Goal: Complete application form: Complete application form

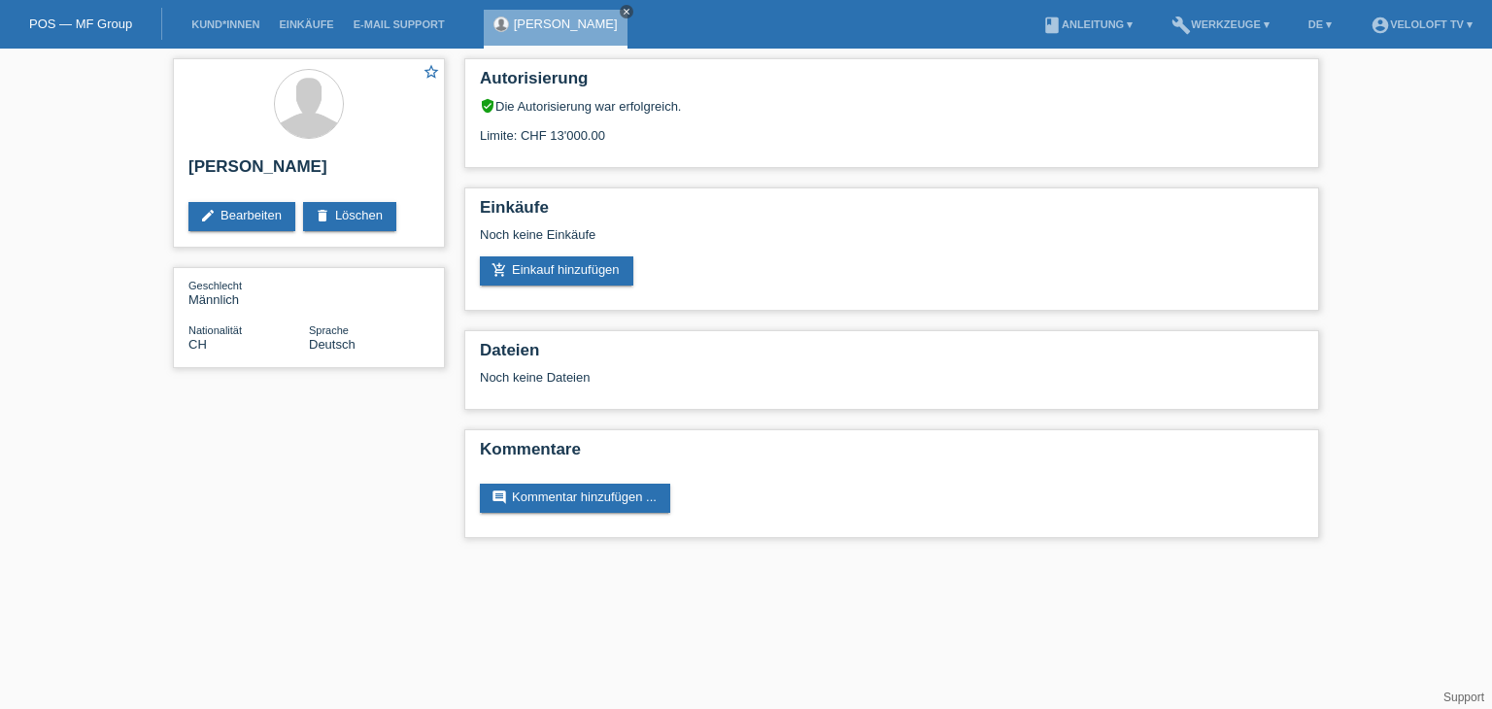
click at [604, 0] on div "[PERSON_NAME] close" at bounding box center [560, 24] width 153 height 49
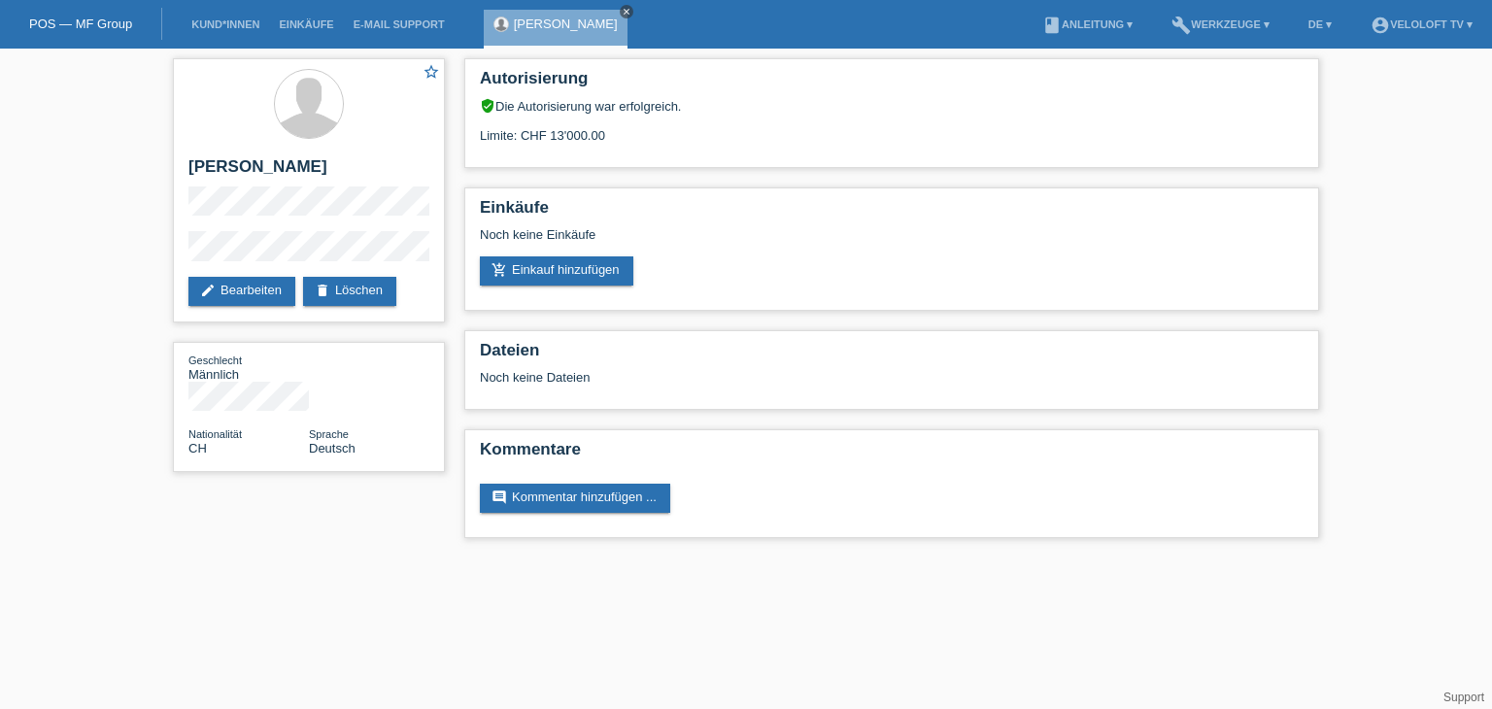
click at [620, 5] on link "close" at bounding box center [627, 12] width 14 height 14
drag, startPoint x: 234, startPoint y: 16, endPoint x: 245, endPoint y: 9, distance: 12.7
click at [235, 15] on li "Kund*innen" at bounding box center [225, 25] width 87 height 50
drag, startPoint x: 232, startPoint y: 28, endPoint x: 249, endPoint y: 3, distance: 30.2
click at [233, 28] on link "Kund*innen" at bounding box center [225, 24] width 87 height 12
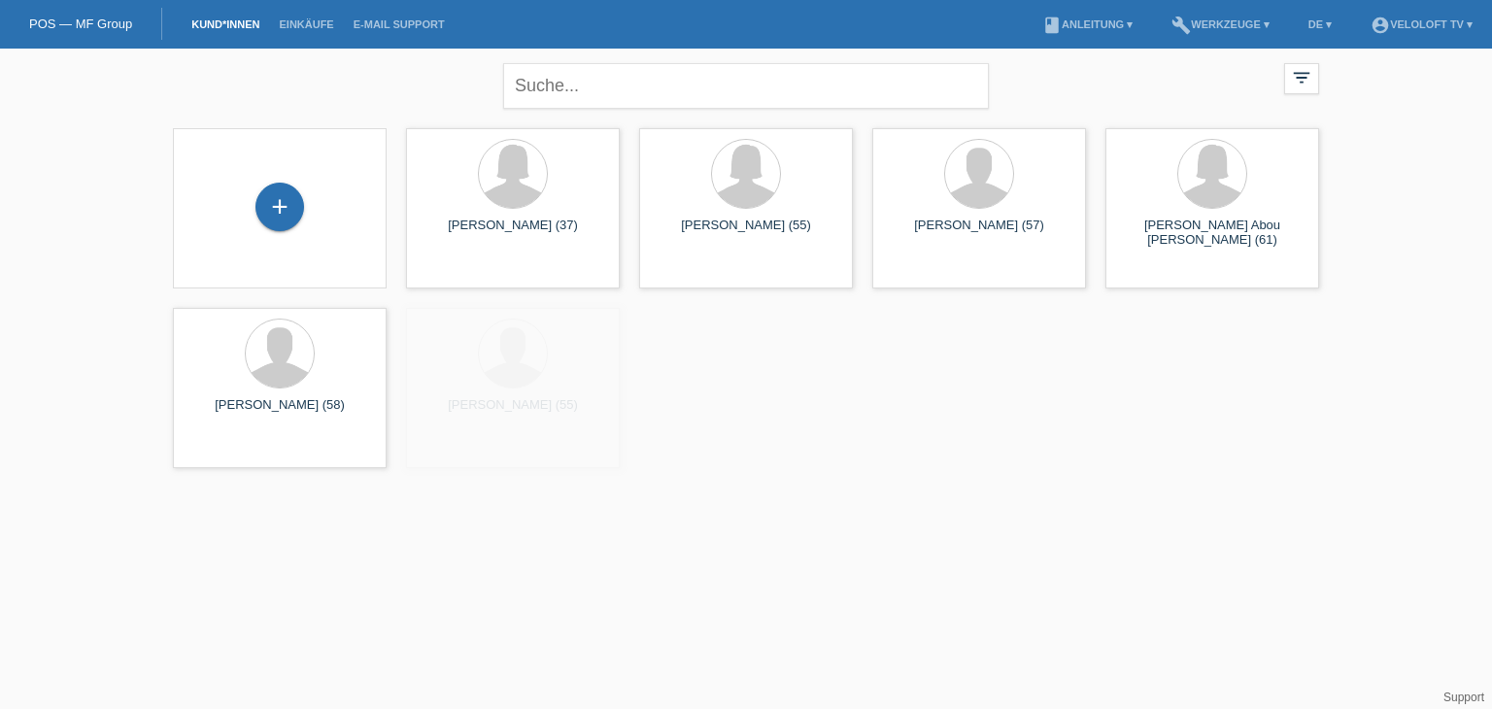
click at [251, 193] on div "+" at bounding box center [279, 208] width 183 height 51
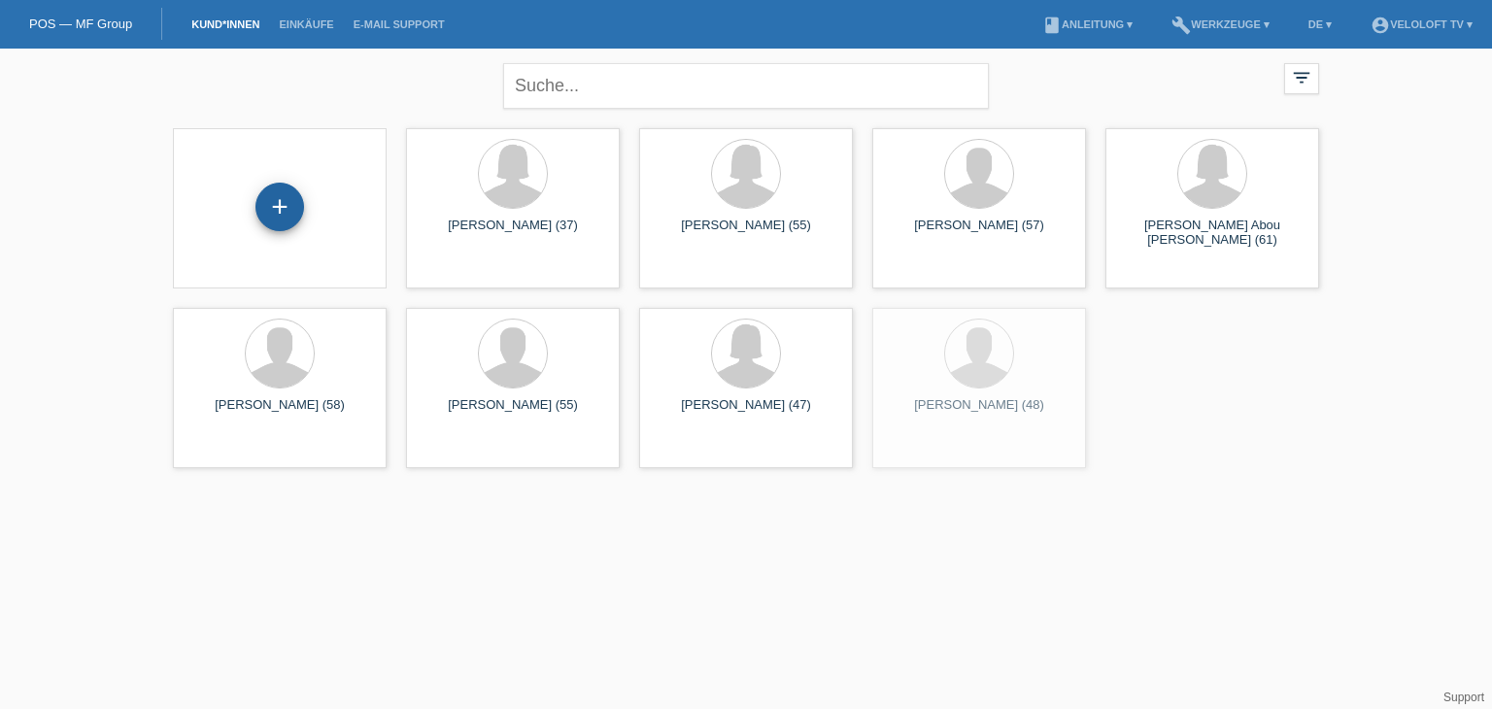
click at [268, 206] on div "+" at bounding box center [279, 207] width 49 height 49
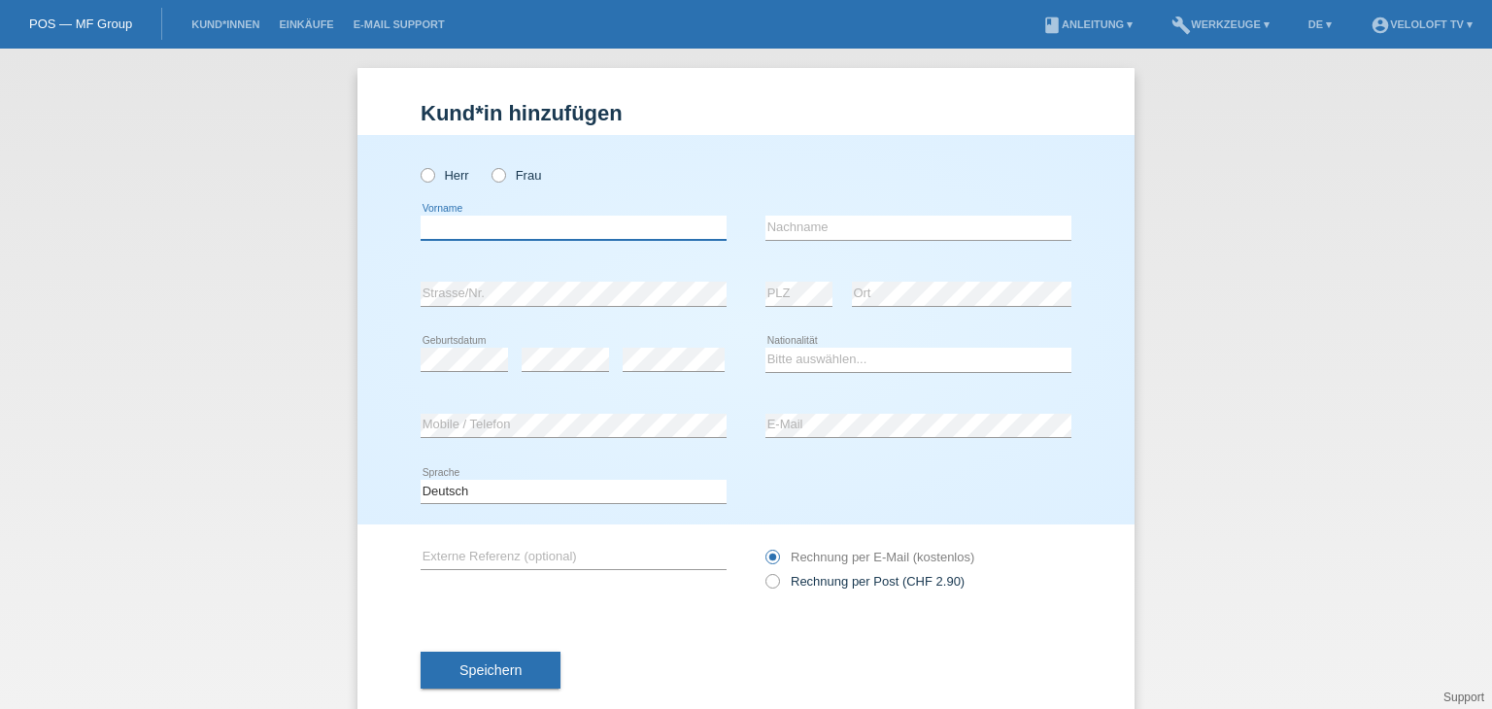
click at [558, 233] on input "text" at bounding box center [574, 228] width 306 height 24
paste input "Roman Jelen"
click at [477, 229] on input "Roman Jelen" at bounding box center [574, 228] width 306 height 24
drag, startPoint x: 472, startPoint y: 229, endPoint x: 566, endPoint y: 228, distance: 94.2
click at [566, 228] on input "Roman Jelen" at bounding box center [574, 228] width 306 height 24
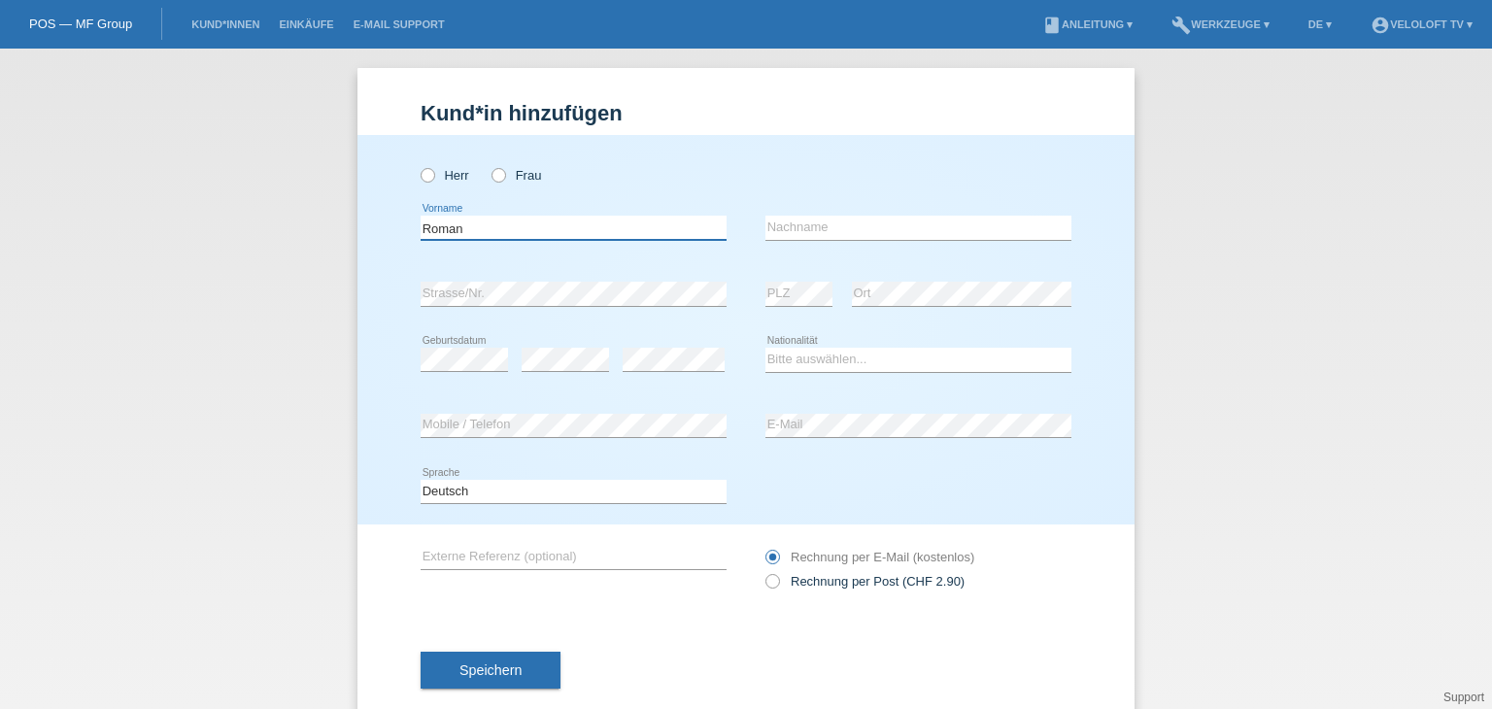
type input "Roman"
click at [805, 228] on input "text" at bounding box center [918, 228] width 306 height 24
paste input "Jelen"
type input "Jelen"
drag, startPoint x: 422, startPoint y: 187, endPoint x: 416, endPoint y: 180, distance: 10.3
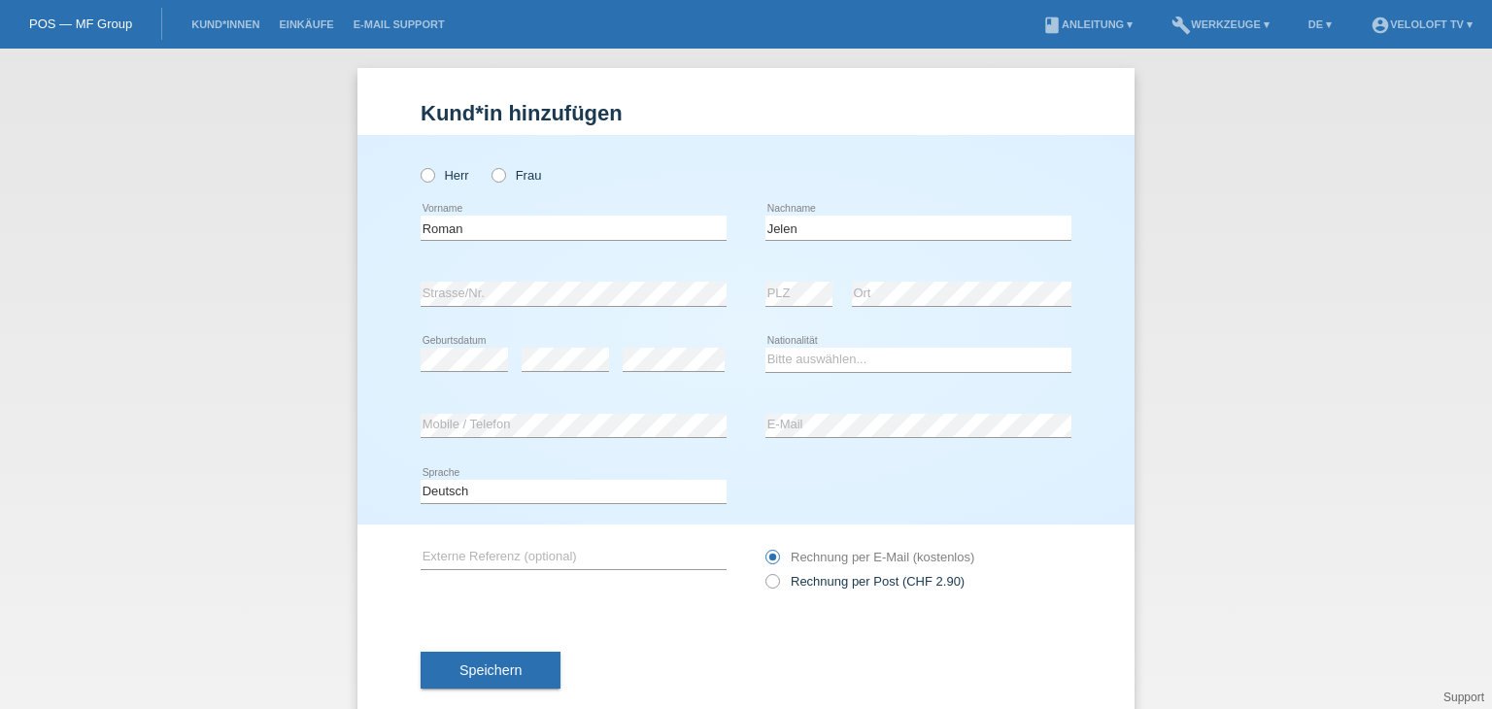
click at [422, 185] on div "Herr Frau" at bounding box center [574, 175] width 306 height 40
click at [418, 165] on icon at bounding box center [418, 165] width 0 height 0
click at [421, 179] on input "Herr" at bounding box center [427, 174] width 13 height 13
radio input "true"
click at [928, 362] on select "Bitte auswählen... Schweiz Deutschland Liechtenstein Österreich ------------ Af…" at bounding box center [918, 359] width 306 height 23
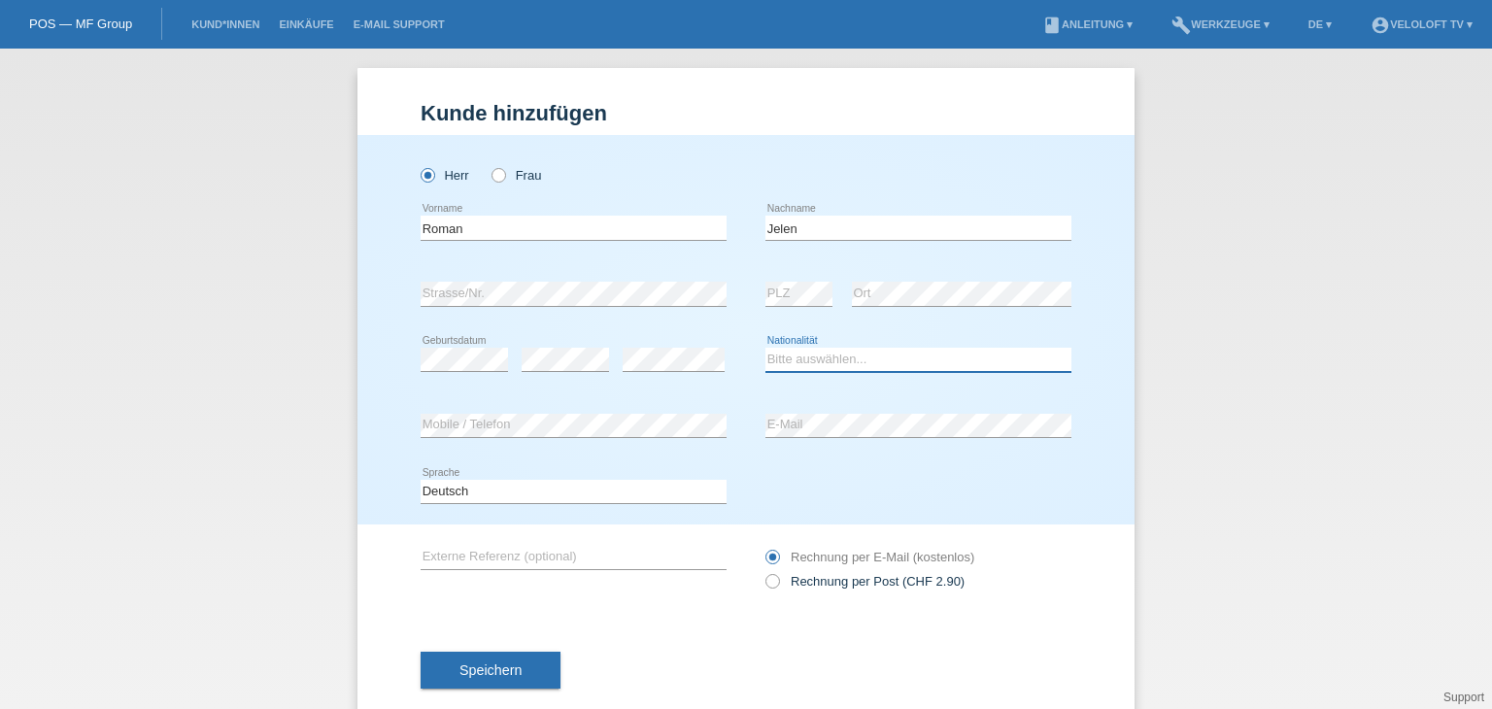
select select "CH"
click at [765, 348] on select "Bitte auswählen... Schweiz Deutschland Liechtenstein Österreich ------------ Af…" at bounding box center [918, 359] width 306 height 23
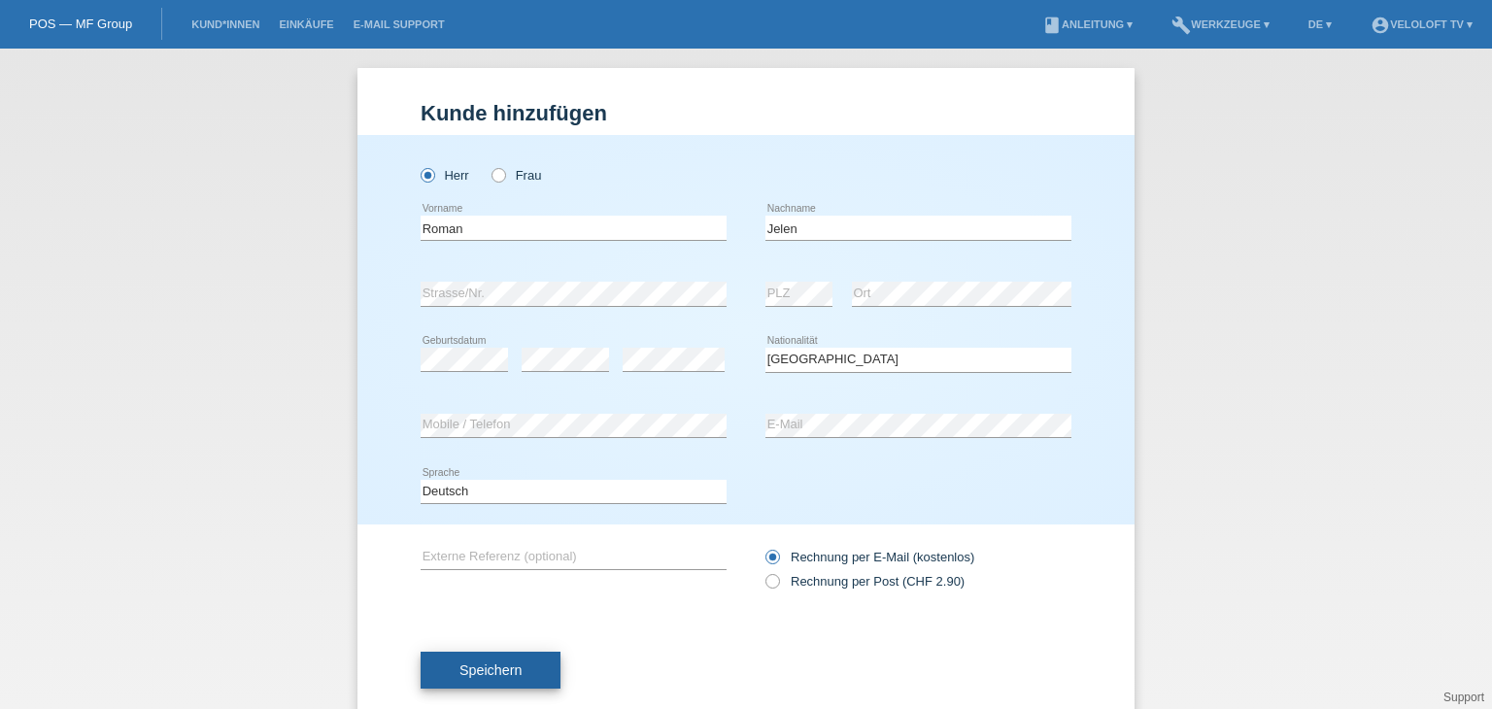
click at [499, 665] on span "Speichern" at bounding box center [490, 670] width 62 height 16
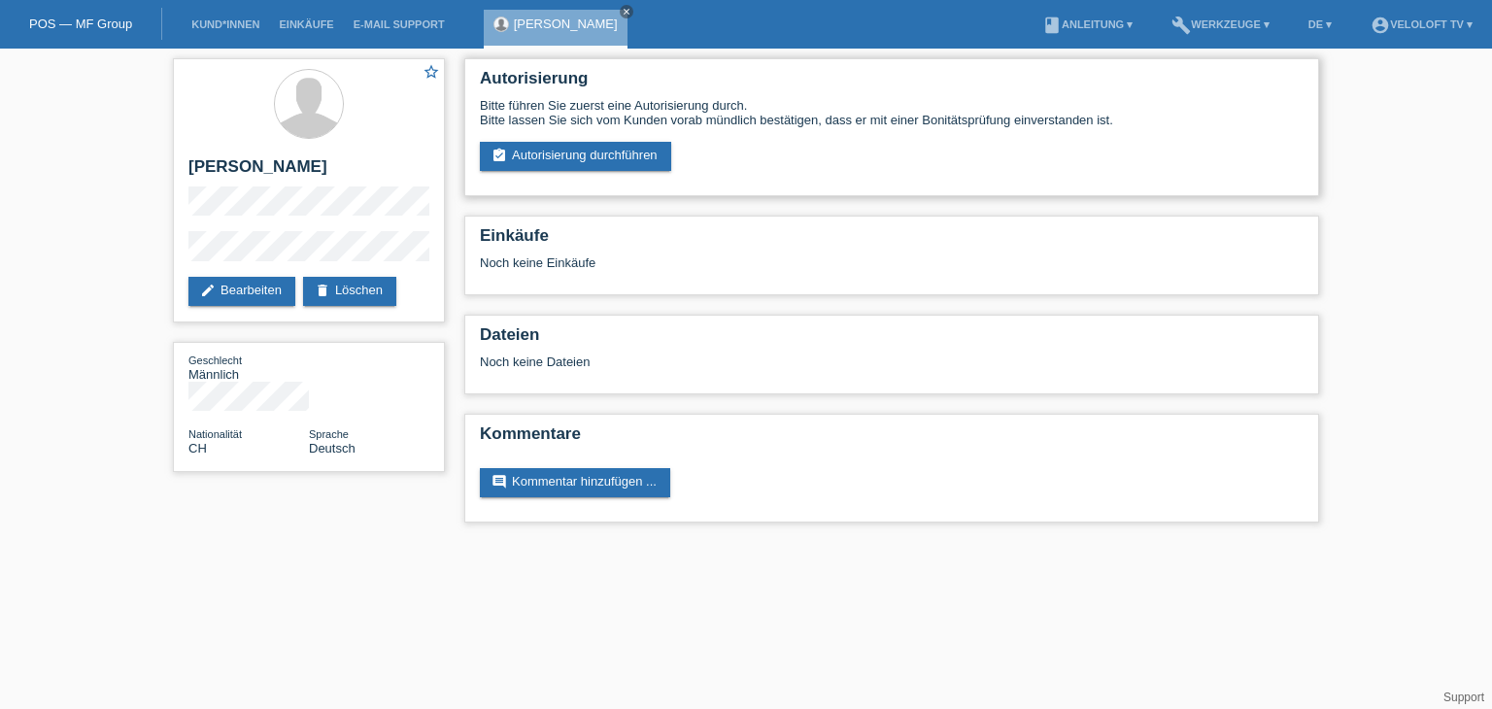
click at [608, 172] on div "Autorisierung Bitte führen Sie zuerst eine Autorisierung durch. Bitte lassen Si…" at bounding box center [891, 127] width 855 height 138
click at [602, 168] on link "assignment_turned_in Autorisierung durchführen" at bounding box center [575, 156] width 191 height 29
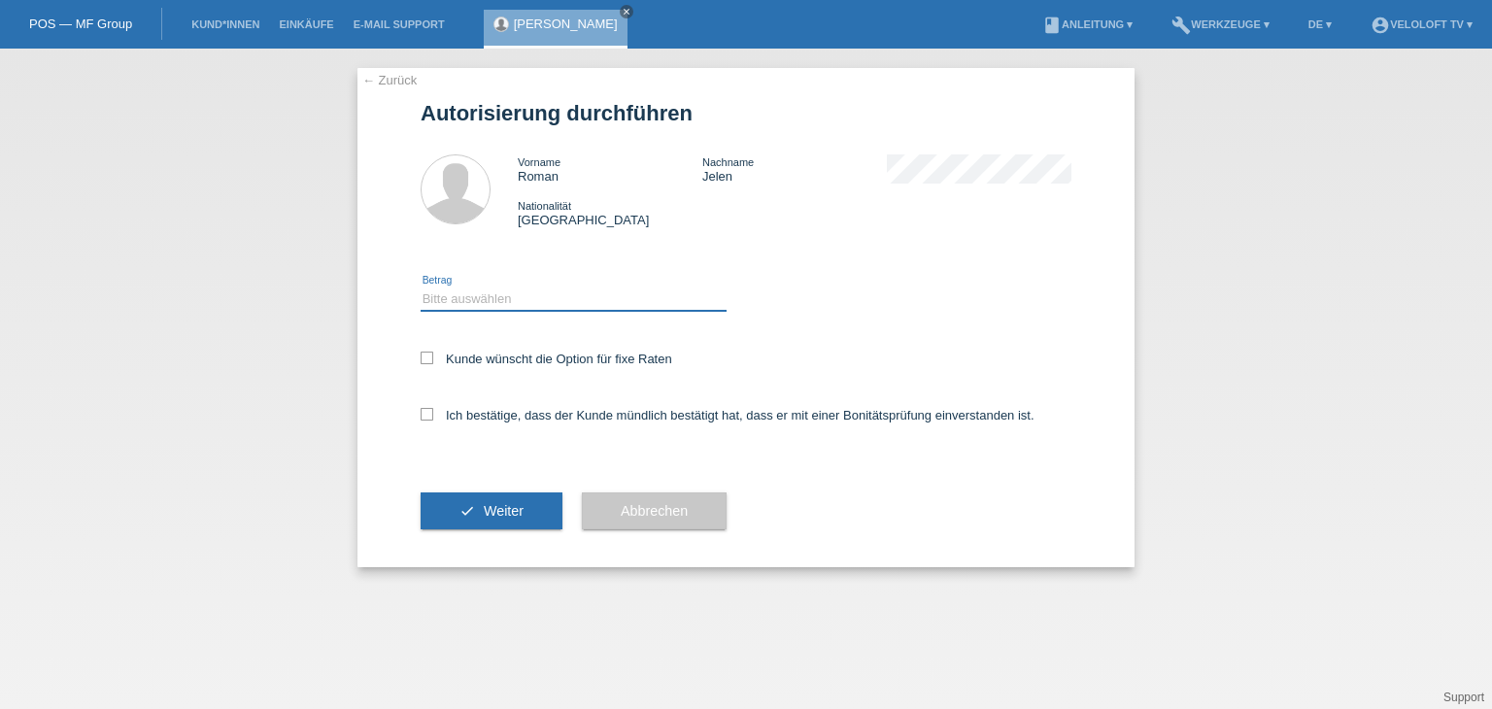
click at [568, 301] on select "Bitte auswählen CHF 1.00 - CHF 499.00 CHF 500.00 - CHF 1'999.00 CHF 2'000.00 - …" at bounding box center [574, 298] width 306 height 23
select select "2"
click at [421, 287] on select "Bitte auswählen CHF 1.00 - CHF 499.00 CHF 500.00 - CHF 1'999.00 CHF 2'000.00 - …" at bounding box center [574, 298] width 306 height 23
click at [579, 352] on label "Kunde wünscht die Option für fixe Raten" at bounding box center [547, 359] width 252 height 15
click at [433, 352] on input "Kunde wünscht die Option für fixe Raten" at bounding box center [427, 358] width 13 height 13
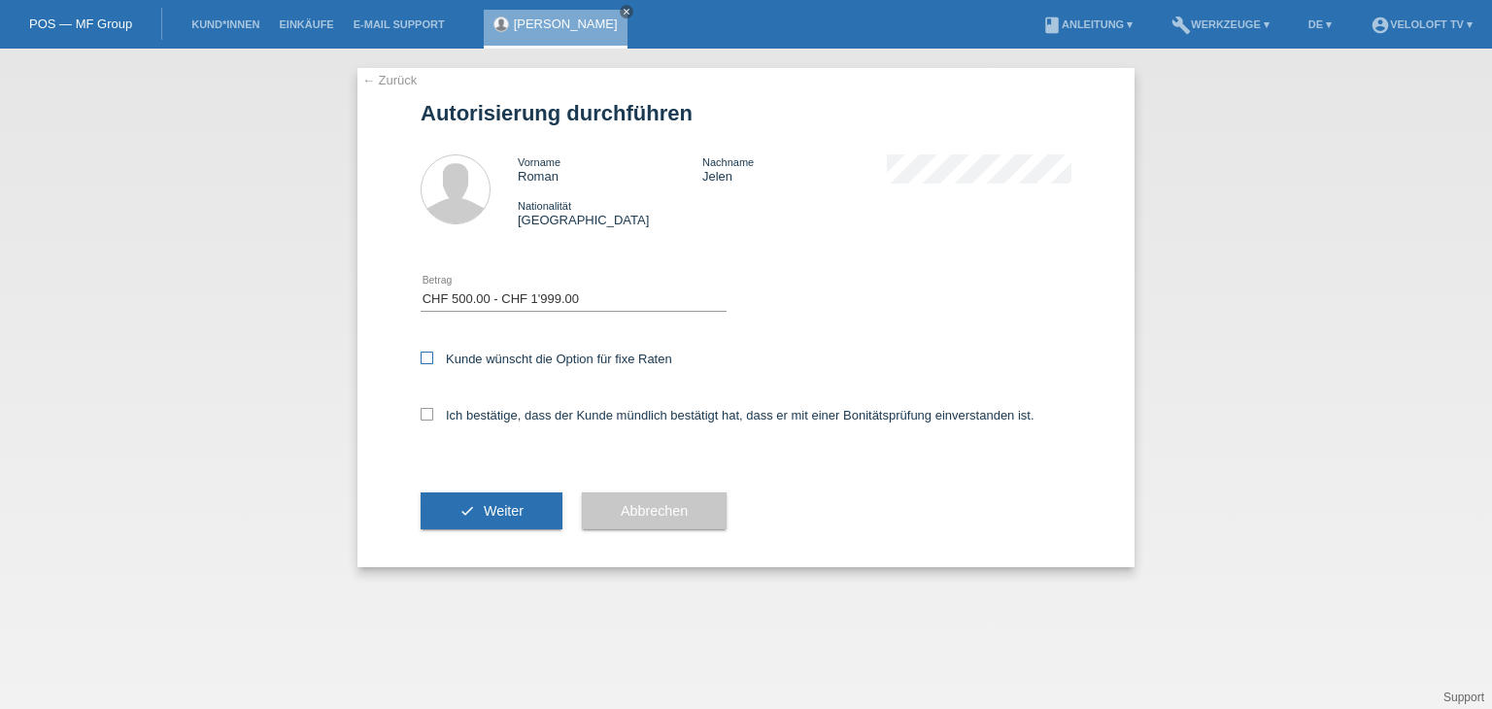
checkbox input "true"
click at [571, 420] on label "Ich bestätige, dass der Kunde mündlich bestätigt hat, dass er mit einer Bonität…" at bounding box center [728, 415] width 614 height 15
click at [433, 420] on input "Ich bestätige, dass der Kunde mündlich bestätigt hat, dass er mit einer Bonität…" at bounding box center [427, 414] width 13 height 13
checkbox input "true"
click at [510, 518] on span "Weiter" at bounding box center [504, 511] width 40 height 16
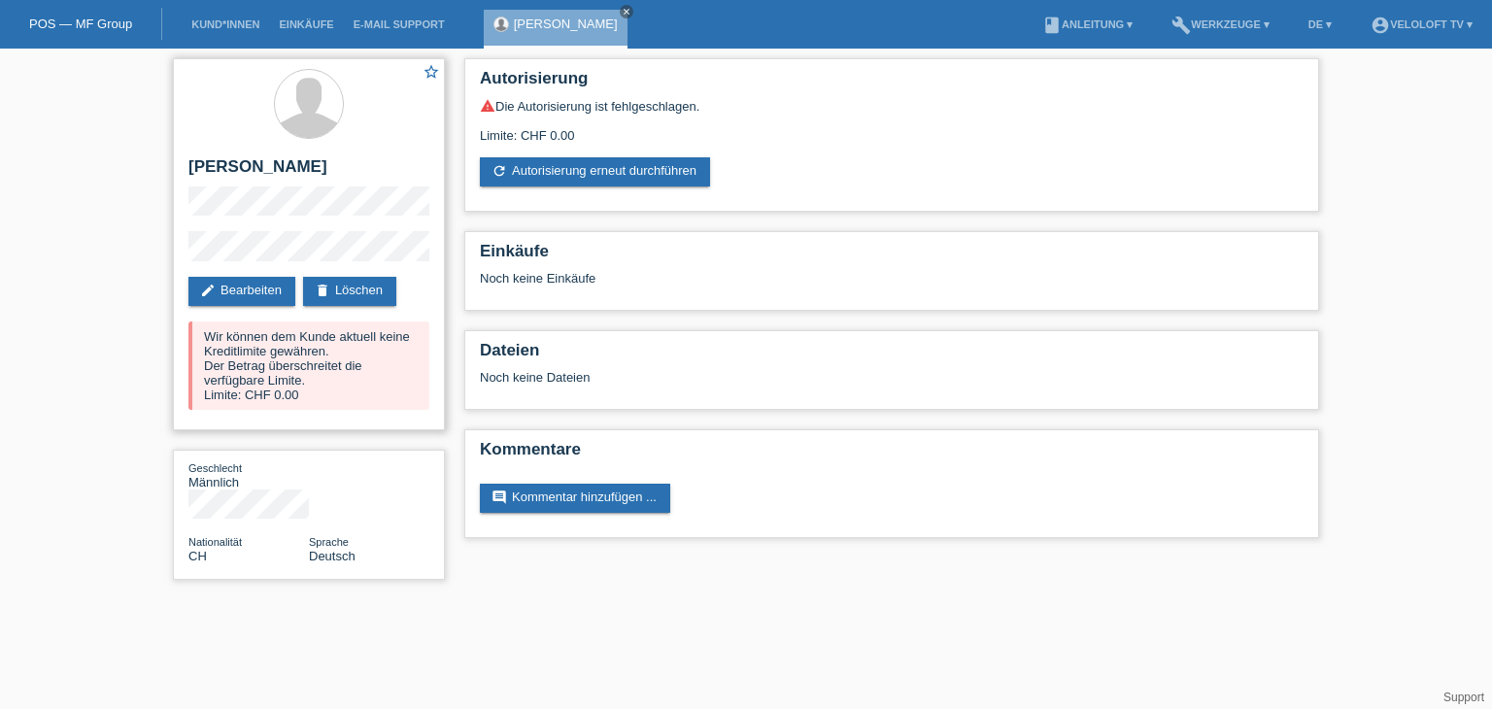
click at [337, 362] on div "Wir können dem Kunde aktuell keine Kreditlimite gewähren. Der Betrag überschrei…" at bounding box center [308, 365] width 241 height 88
click at [361, 368] on div "Wir können dem Kunde aktuell keine Kreditlimite gewähren. Der Betrag überschrei…" at bounding box center [308, 365] width 241 height 88
drag, startPoint x: 329, startPoint y: 351, endPoint x: 184, endPoint y: 339, distance: 146.1
click at [184, 339] on div "star_border Roman Jelen edit Bearbeiten delete Löschen Wir können dem Kunde akt…" at bounding box center [309, 244] width 272 height 372
click at [252, 352] on div "Wir können dem Kunde aktuell keine Kreditlimite gewähren. Der Betrag überschrei…" at bounding box center [308, 365] width 241 height 88
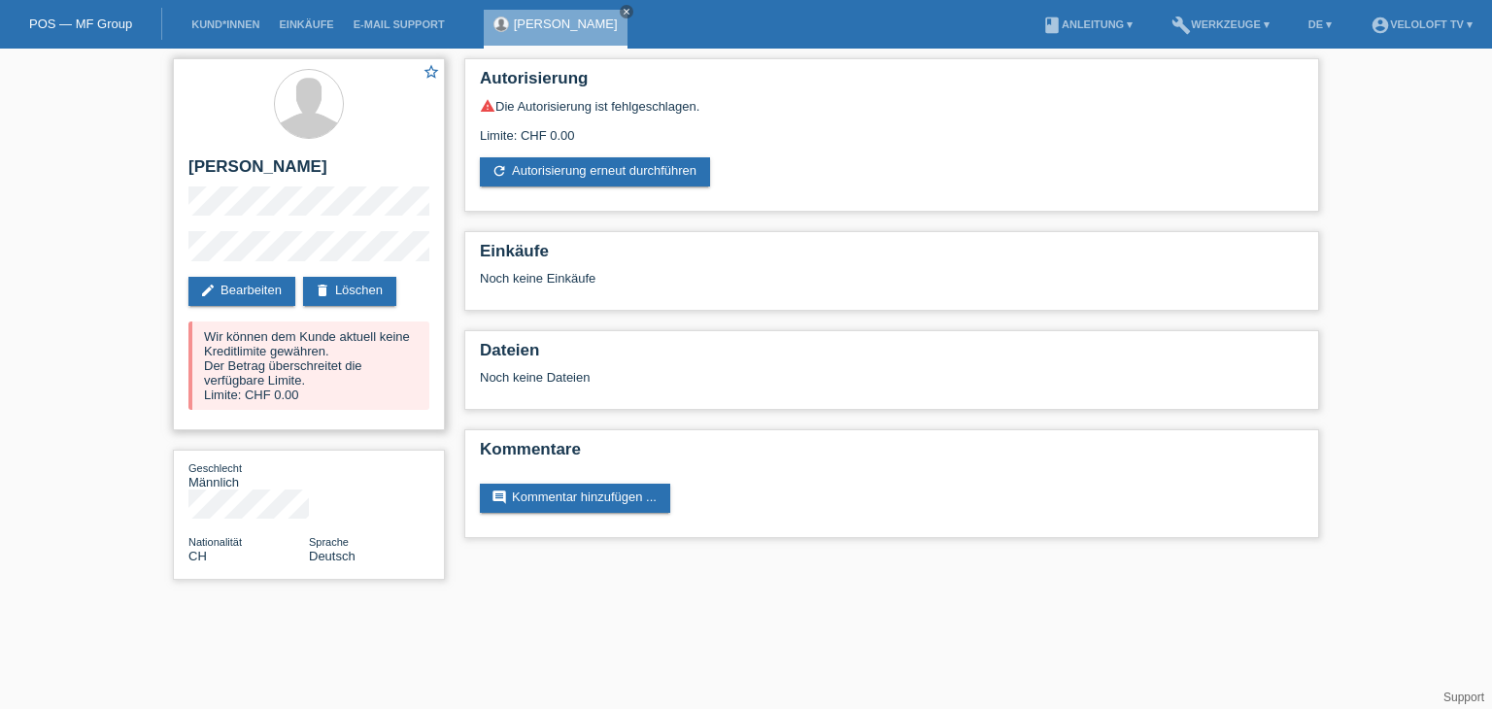
click at [357, 346] on div "Wir können dem Kunde aktuell keine Kreditlimite gewähren. Der Betrag überschrei…" at bounding box center [308, 365] width 241 height 88
drag, startPoint x: 357, startPoint y: 349, endPoint x: 198, endPoint y: 342, distance: 159.4
click at [198, 342] on div "Wir können dem Kunde aktuell keine Kreditlimite gewähren. Der Betrag überschrei…" at bounding box center [308, 365] width 241 height 88
copy div "Wir können dem Kunde aktuell keine Kreditlimite gewähren."
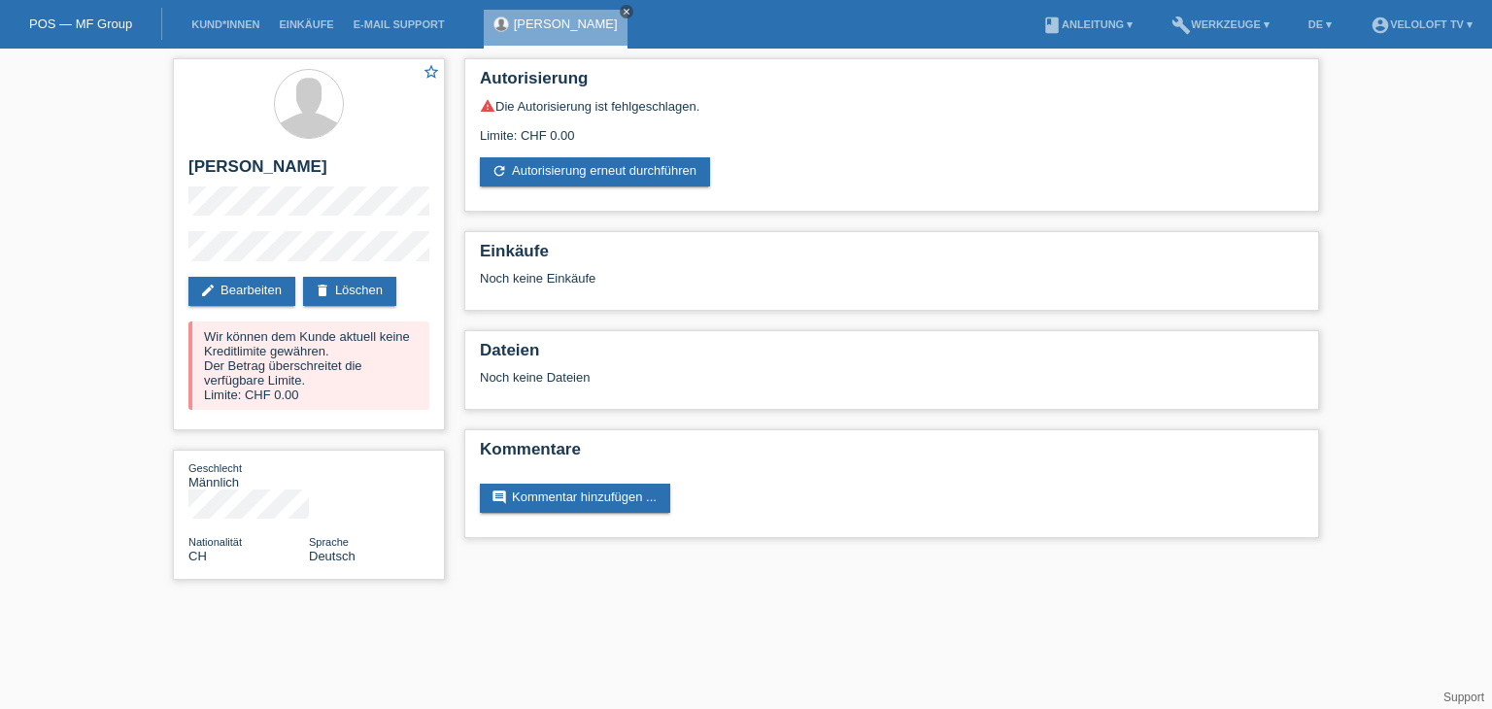
click at [622, 7] on icon "close" at bounding box center [627, 12] width 10 height 10
click at [232, 22] on link "Kund*innen" at bounding box center [225, 24] width 87 height 12
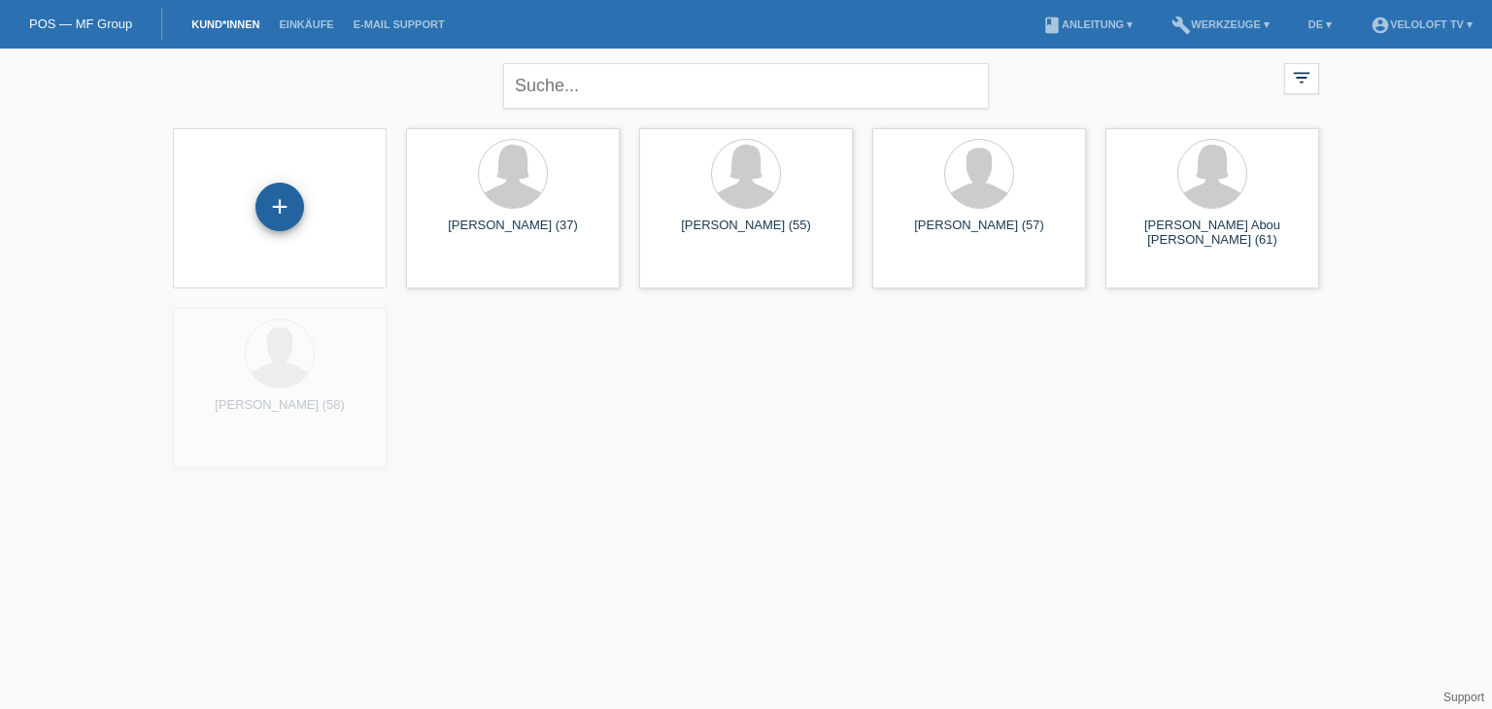
click at [278, 212] on div "+" at bounding box center [279, 207] width 49 height 49
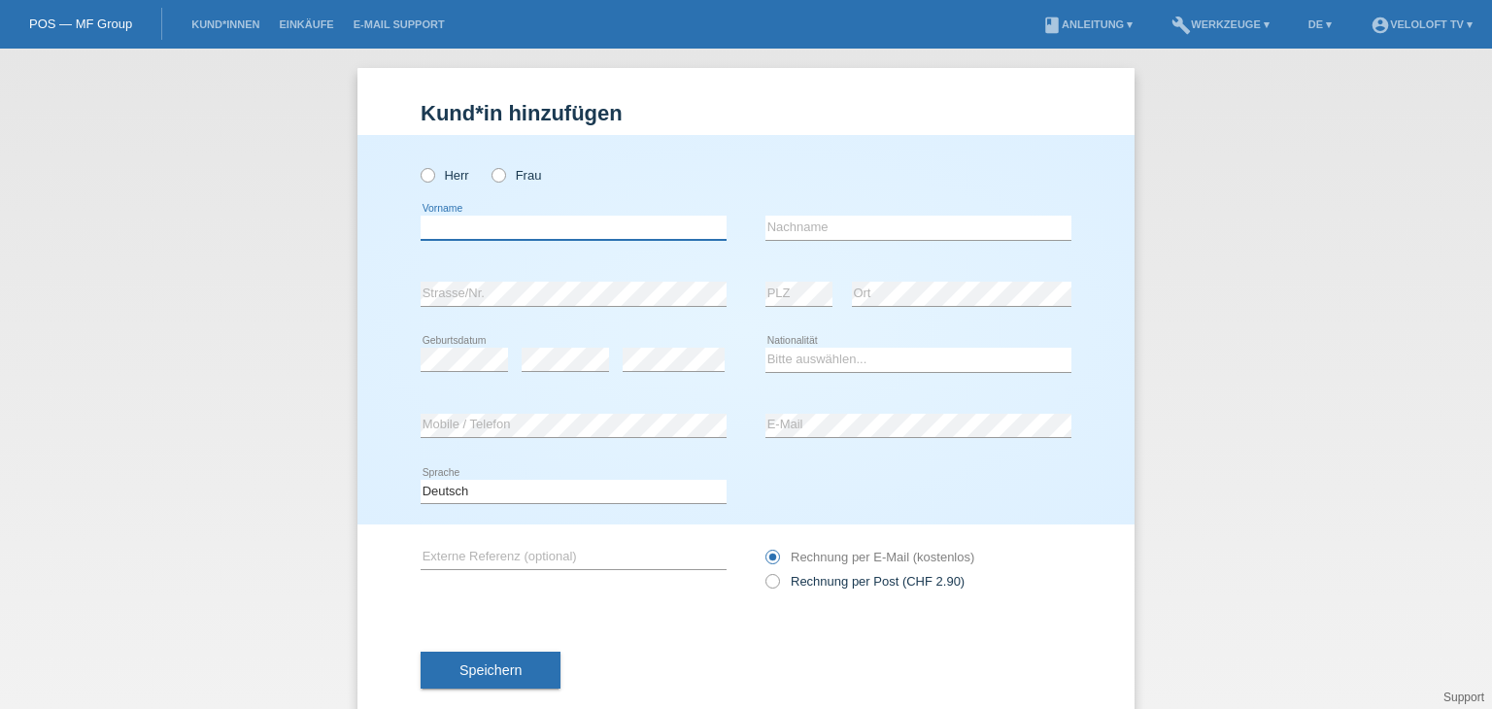
click at [528, 229] on input "text" at bounding box center [574, 228] width 306 height 24
paste input "[PERSON_NAME]"
drag, startPoint x: 474, startPoint y: 224, endPoint x: 548, endPoint y: 223, distance: 73.8
click at [548, 223] on input "Philipp Koch" at bounding box center [574, 228] width 306 height 24
type input "Philipp"
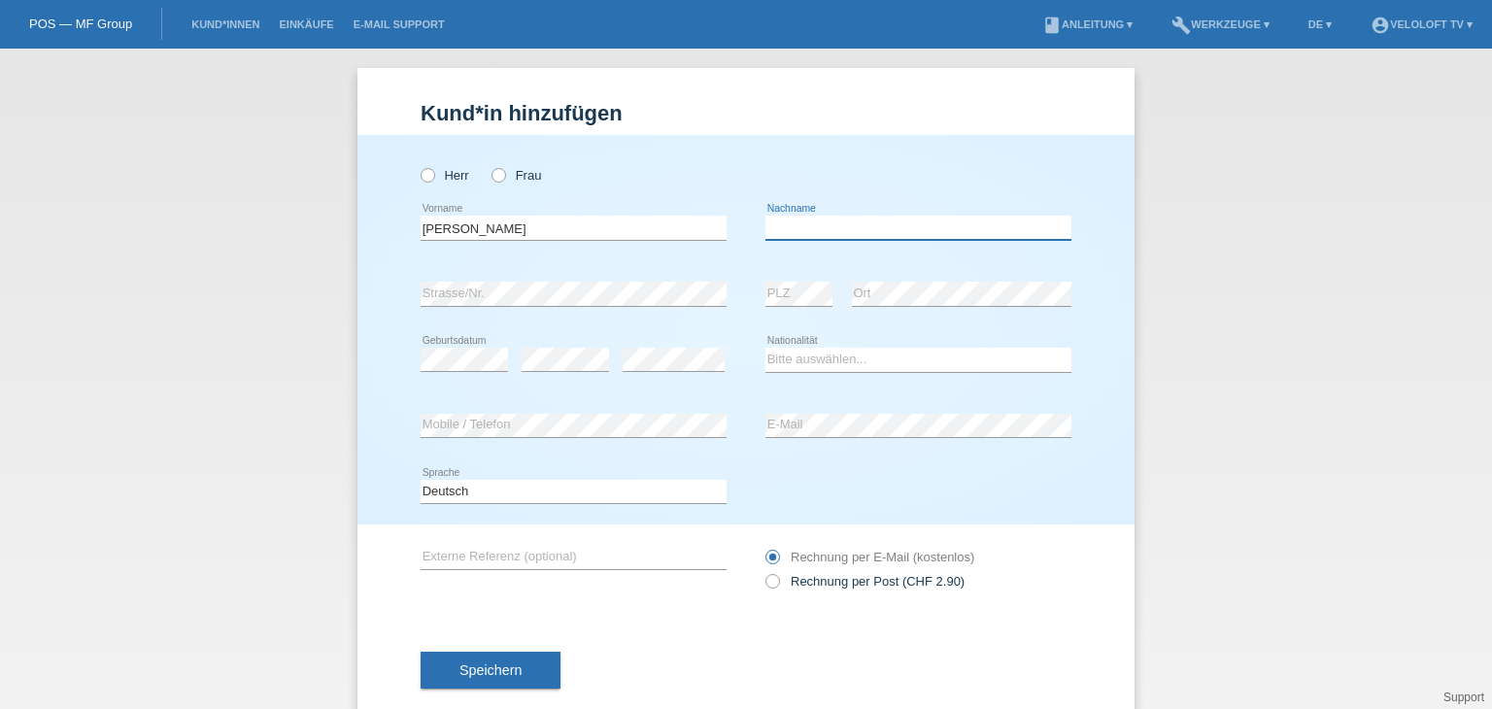
click at [789, 227] on input "text" at bounding box center [918, 228] width 306 height 24
paste input "Koch"
type input "Koch"
click at [418, 165] on icon at bounding box center [418, 165] width 0 height 0
click at [423, 173] on input "Herr" at bounding box center [427, 174] width 13 height 13
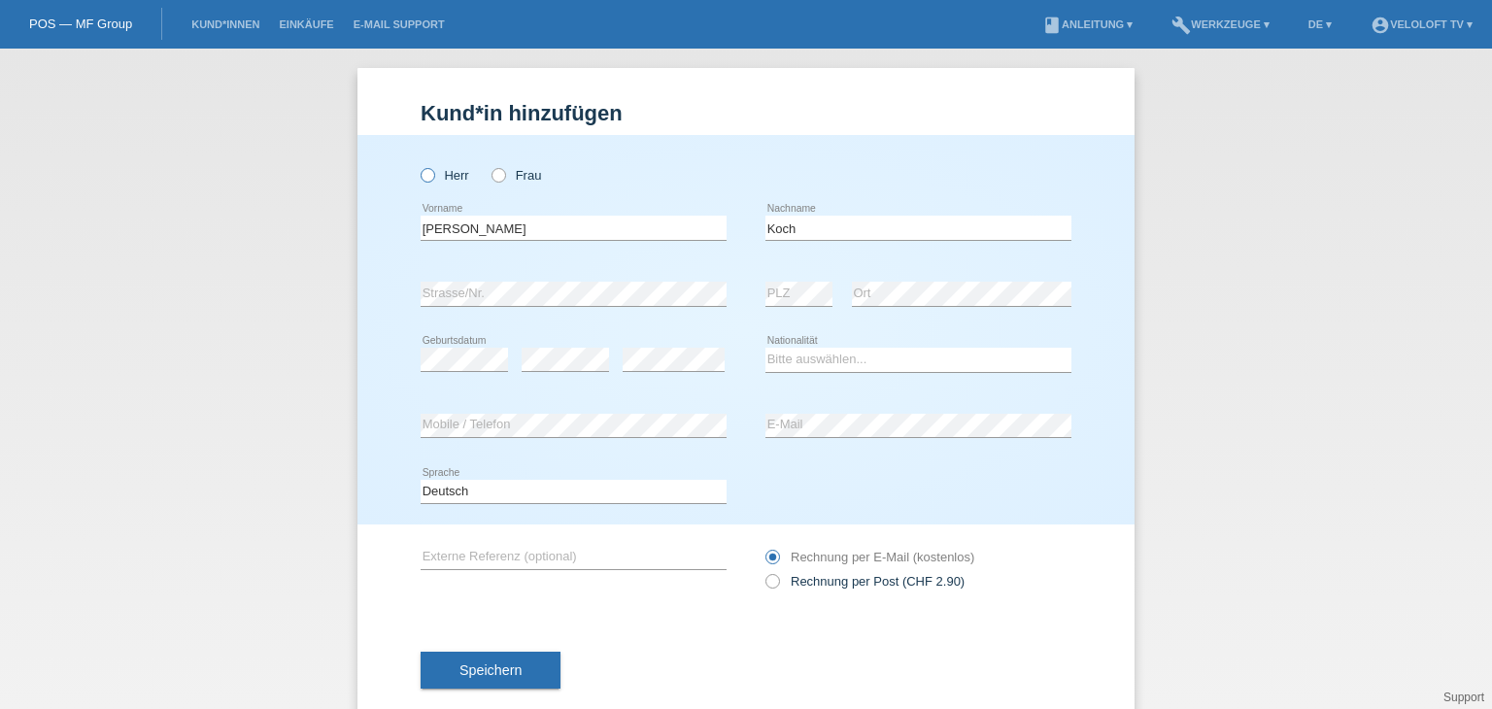
radio input "true"
click at [452, 309] on div "error Strasse/Nr." at bounding box center [574, 294] width 306 height 66
click at [801, 356] on select "Bitte auswählen... Schweiz Deutschland Liechtenstein Österreich ------------ Af…" at bounding box center [918, 359] width 306 height 23
select select "CH"
click at [765, 348] on select "Bitte auswählen... Schweiz Deutschland Liechtenstein Österreich ------------ Af…" at bounding box center [918, 359] width 306 height 23
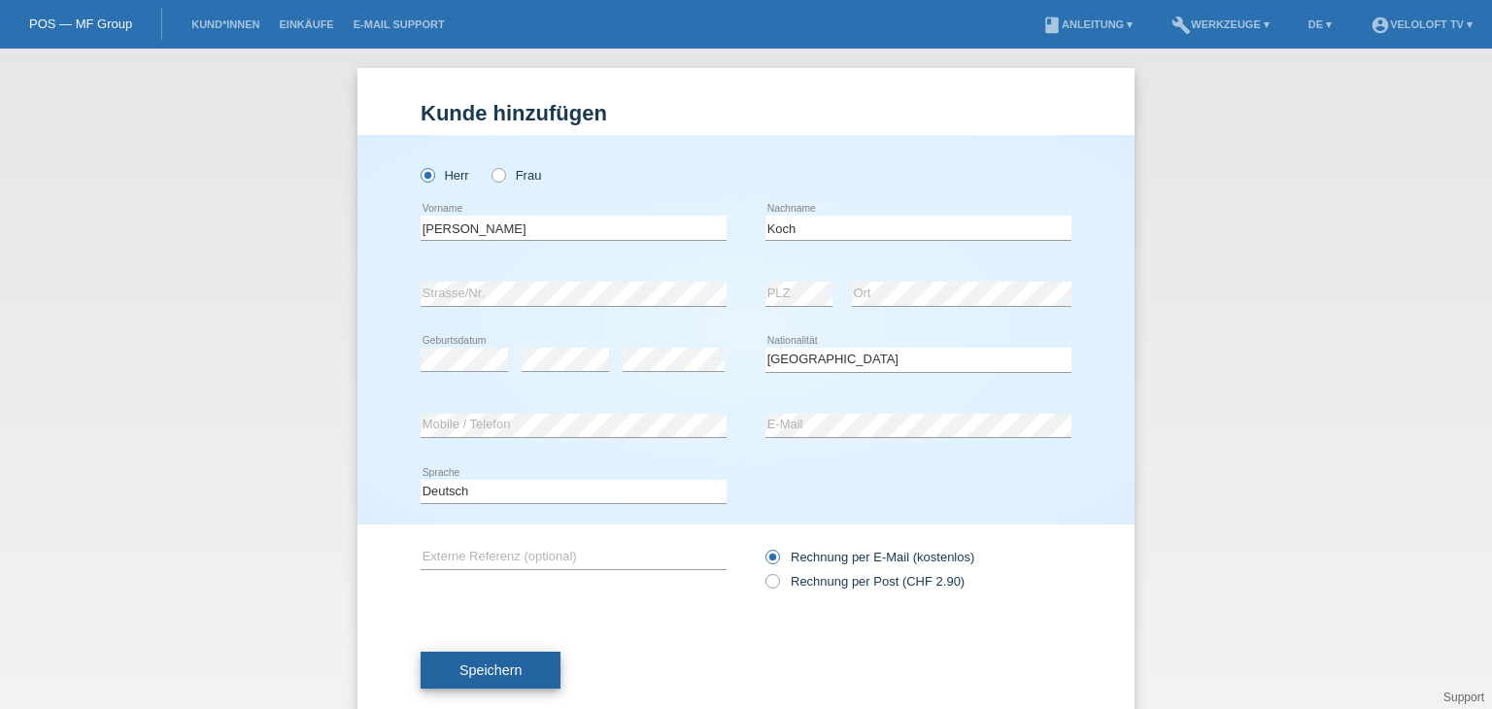
click at [509, 681] on button "Speichern" at bounding box center [491, 670] width 140 height 37
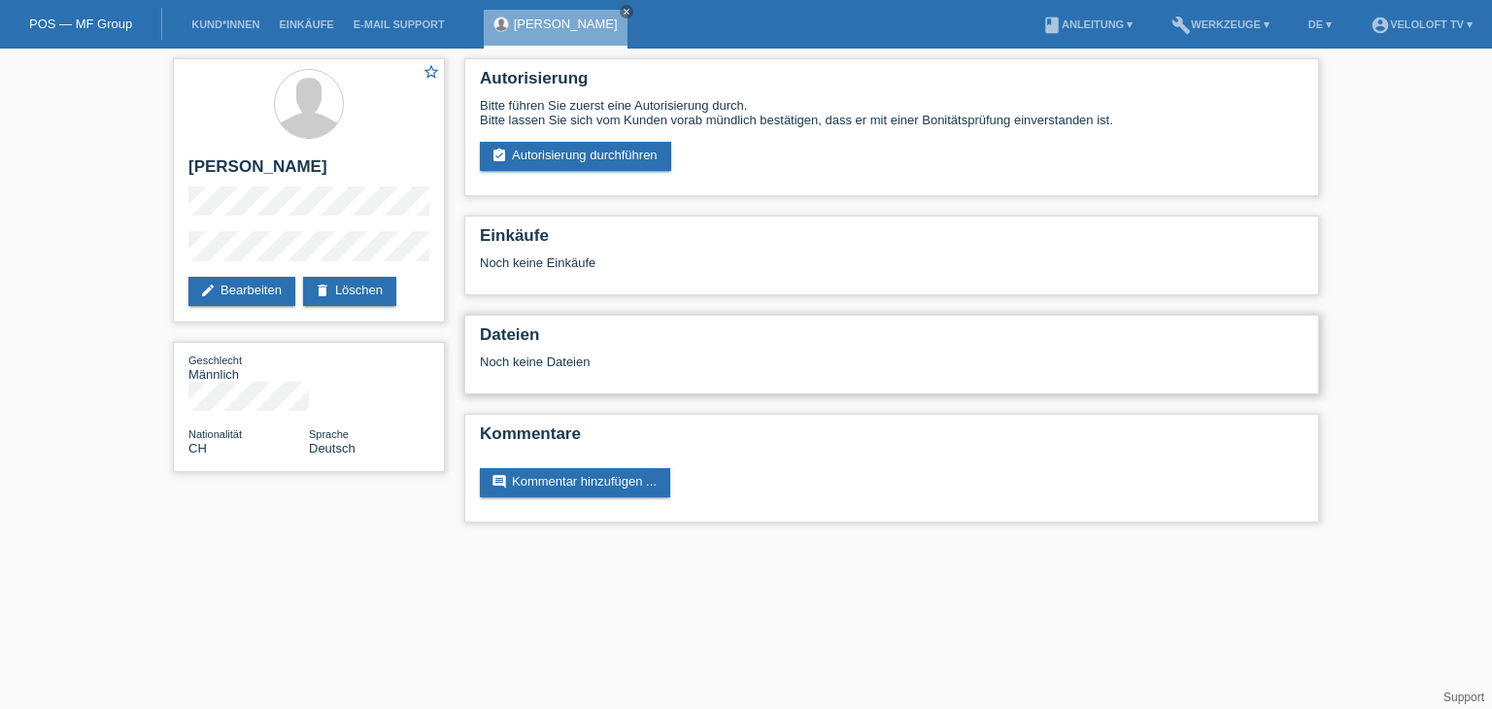
click at [1284, 342] on h2 "Dateien" at bounding box center [892, 339] width 824 height 29
click at [614, 160] on link "assignment_turned_in Autorisierung durchführen" at bounding box center [575, 156] width 191 height 29
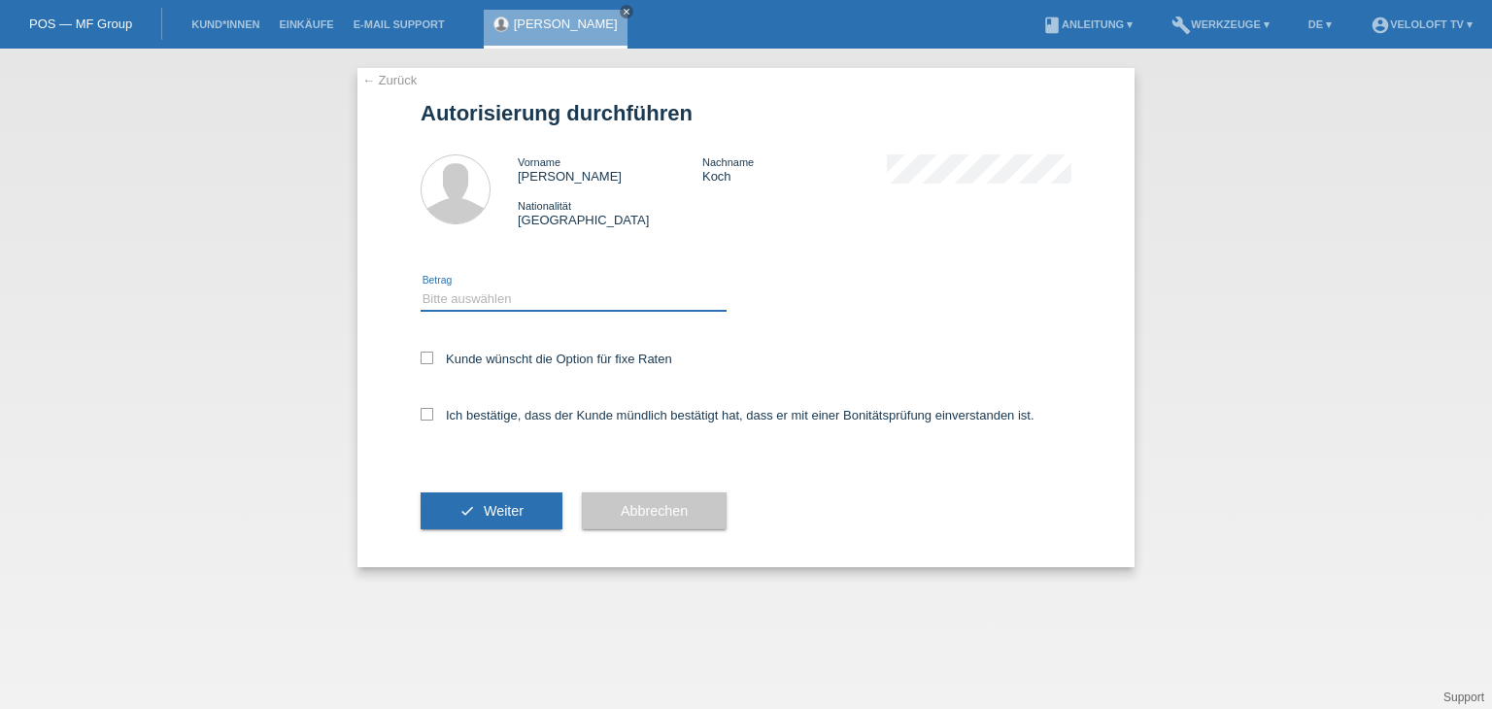
click at [575, 304] on select "Bitte auswählen CHF 1.00 - CHF 499.00 CHF 500.00 - CHF 1'999.00 CHF 2'000.00 - …" at bounding box center [574, 298] width 306 height 23
select select "2"
click at [421, 287] on select "Bitte auswählen CHF 1.00 - CHF 499.00 CHF 500.00 - CHF 1'999.00 CHF 2'000.00 - …" at bounding box center [574, 298] width 306 height 23
drag, startPoint x: 589, startPoint y: 348, endPoint x: 574, endPoint y: 371, distance: 28.0
click at [590, 347] on div "Kunde wünscht die Option für fixe Raten" at bounding box center [746, 360] width 651 height 56
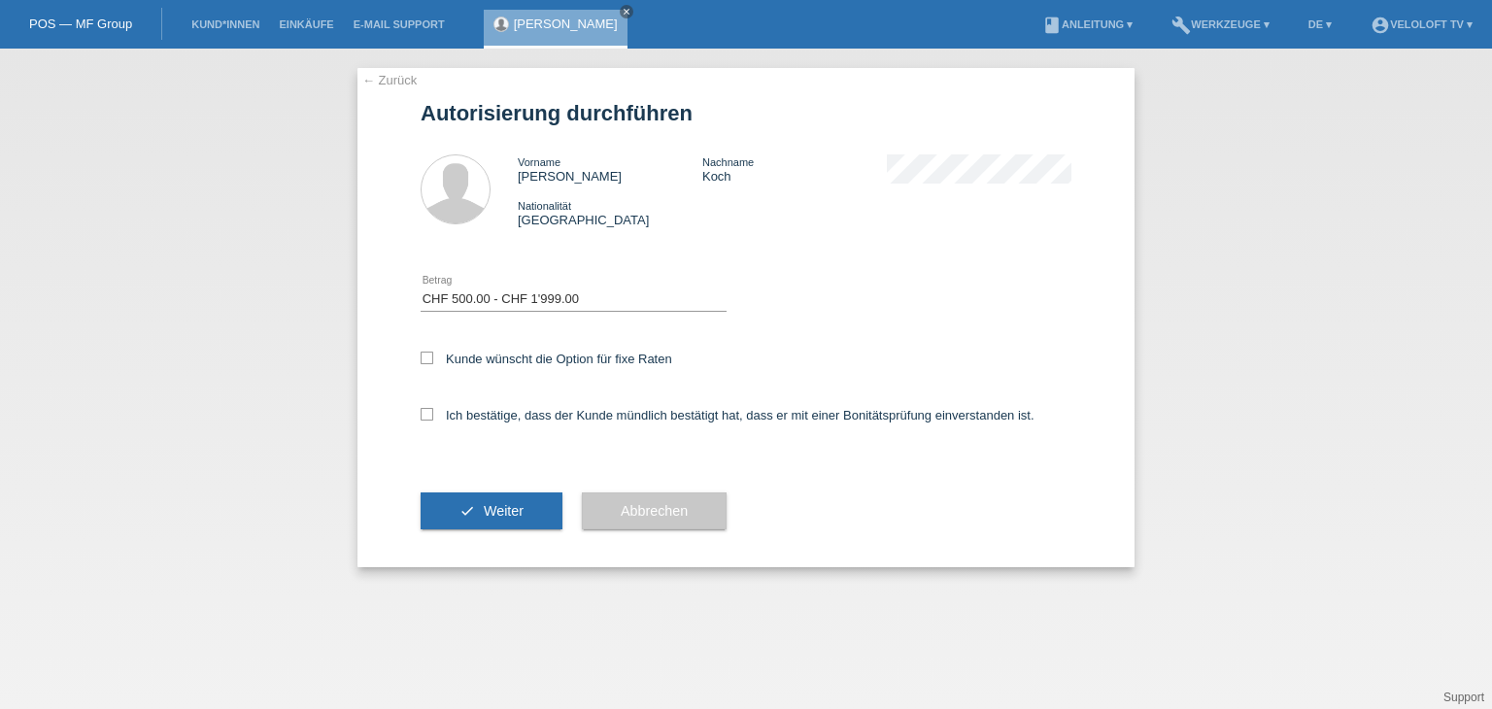
drag, startPoint x: 583, startPoint y: 356, endPoint x: 574, endPoint y: 381, distance: 25.8
click at [583, 358] on label "Kunde wünscht die Option für fixe Raten" at bounding box center [547, 359] width 252 height 15
click at [433, 358] on input "Kunde wünscht die Option für fixe Raten" at bounding box center [427, 358] width 13 height 13
checkbox input "true"
click at [574, 417] on label "Ich bestätige, dass der Kunde mündlich bestätigt hat, dass er mit einer Bonität…" at bounding box center [728, 415] width 614 height 15
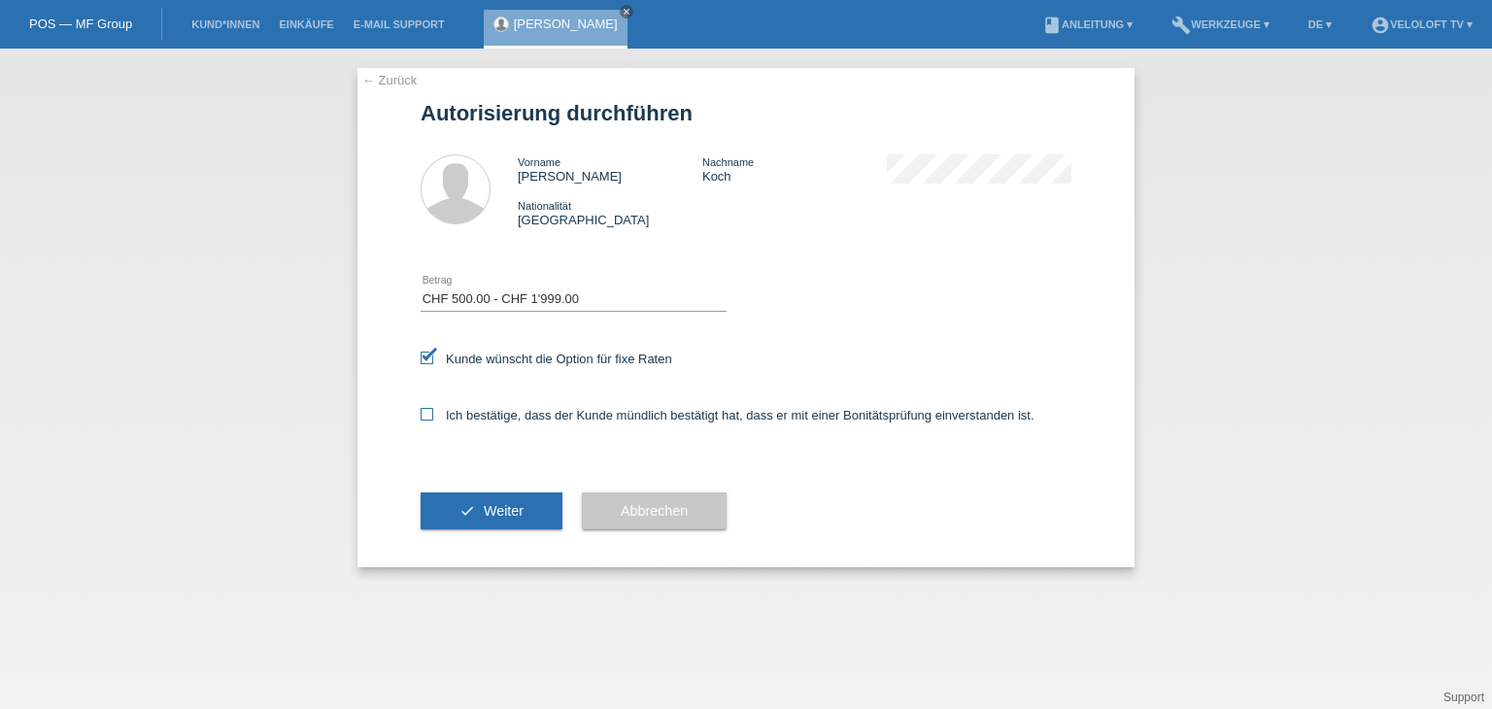
click at [433, 417] on input "Ich bestätige, dass der Kunde mündlich bestätigt hat, dass er mit einer Bonität…" at bounding box center [427, 414] width 13 height 13
checkbox input "true"
click at [512, 505] on span "Weiter" at bounding box center [504, 511] width 40 height 16
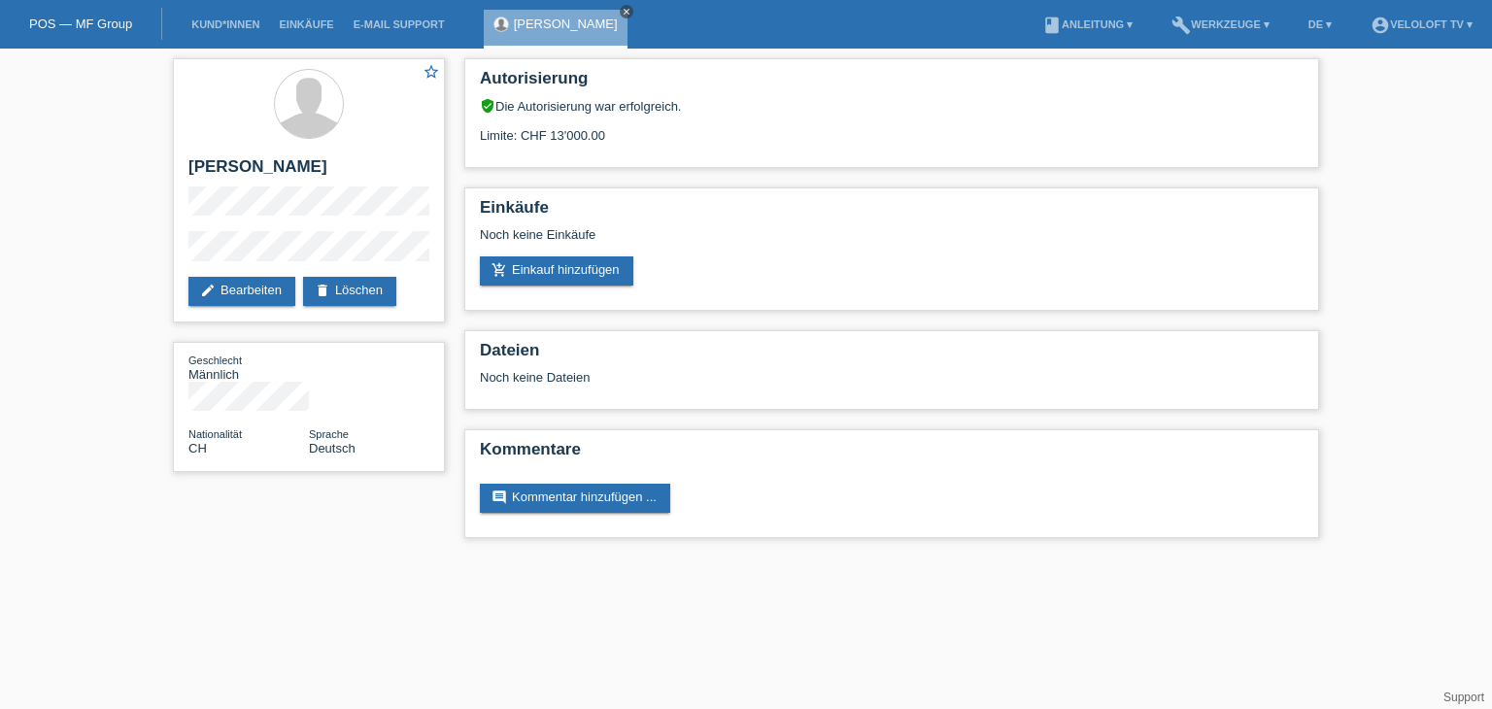
click at [622, 9] on icon "close" at bounding box center [627, 12] width 10 height 10
click at [231, 28] on link "Kund*innen" at bounding box center [225, 24] width 87 height 12
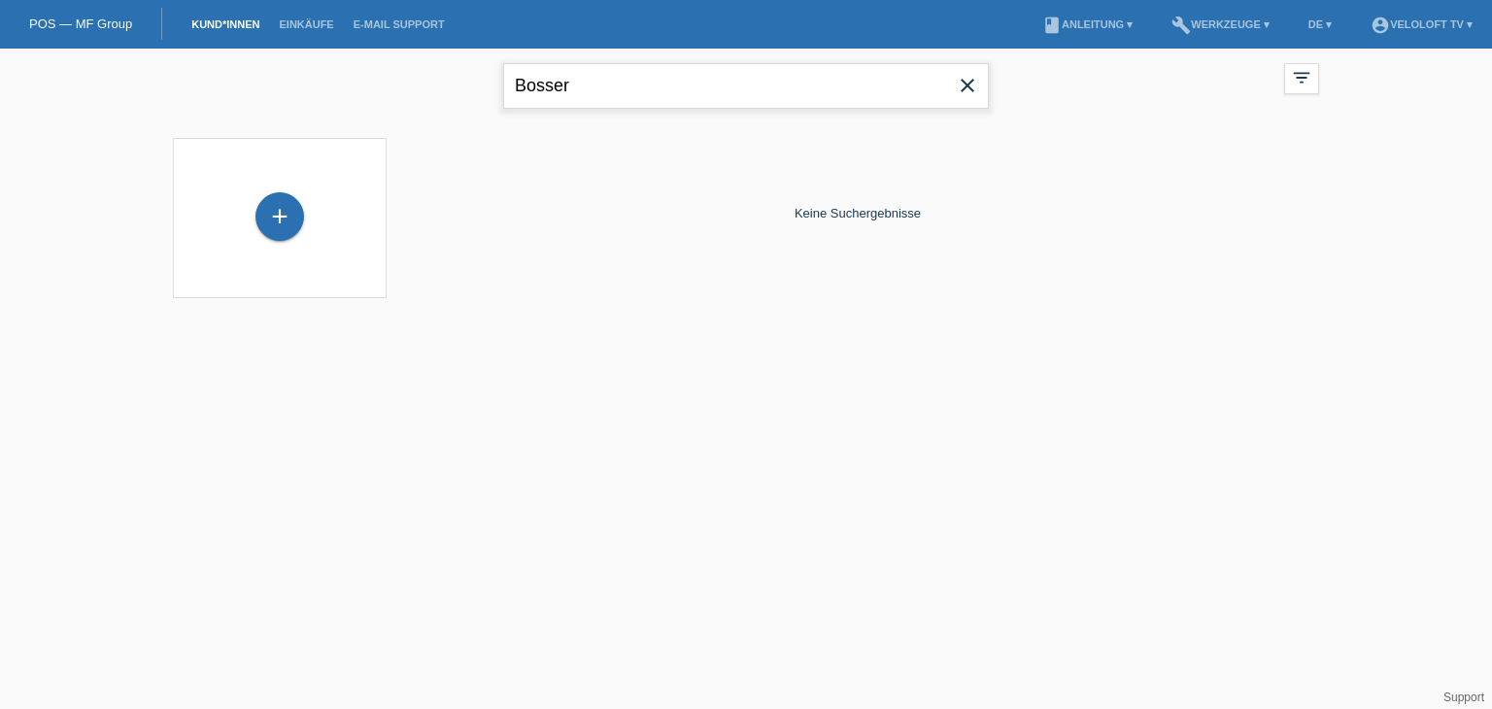
click at [513, 71] on input "Bosser" at bounding box center [746, 86] width 486 height 46
paste input "[PERSON_NAME]"
type input "[PERSON_NAME]"
